Goal: Information Seeking & Learning: Learn about a topic

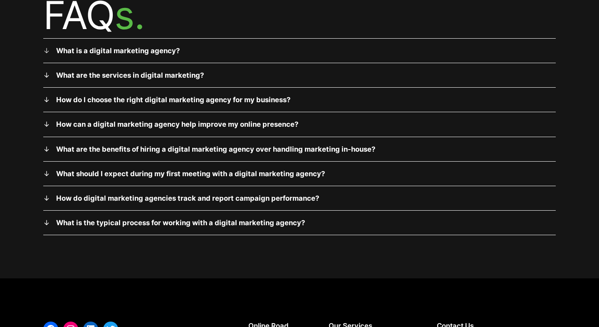
scroll to position [2720, 0]
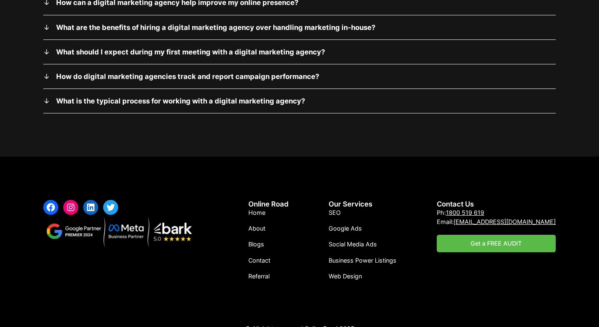
click at [260, 240] on link "Blogs" at bounding box center [256, 244] width 16 height 9
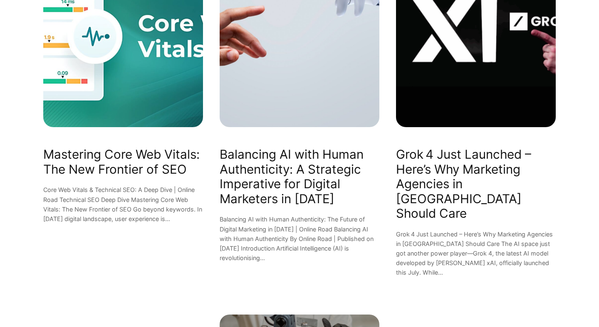
scroll to position [321, 0]
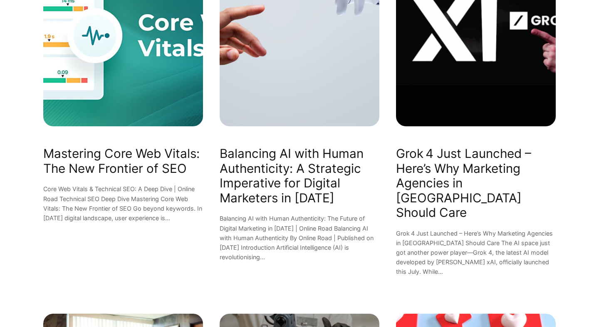
click at [161, 44] on img at bounding box center [123, 19] width 160 height 213
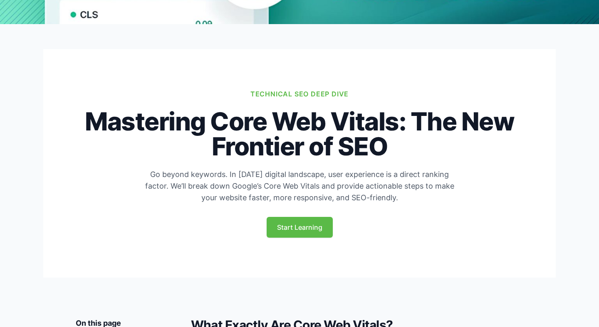
scroll to position [198, 0]
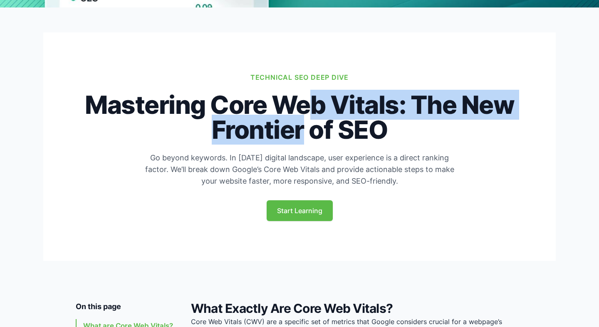
drag, startPoint x: 86, startPoint y: 107, endPoint x: 405, endPoint y: 108, distance: 318.6
click at [403, 109] on h1 "Mastering Core Web Vitals: The New Frontier of SEO" at bounding box center [300, 117] width 448 height 50
copy h1 "Mastering Core Web Vitals:"
drag, startPoint x: 423, startPoint y: 128, endPoint x: 416, endPoint y: 102, distance: 27.1
click at [417, 102] on h1 "Mastering Core Web Vitals: The New Frontier of SEO" at bounding box center [300, 117] width 448 height 50
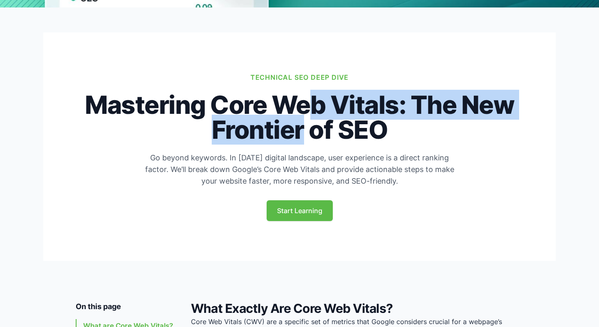
copy h1 "The New Frontier of SEO"
